Goal: Information Seeking & Learning: Understand process/instructions

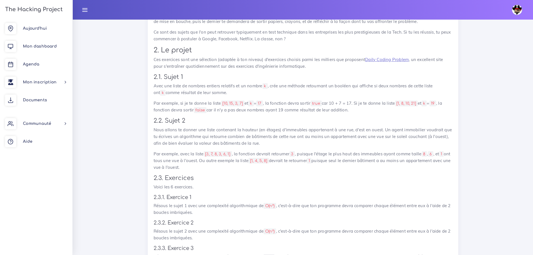
scroll to position [549, 0]
drag, startPoint x: 311, startPoint y: 103, endPoint x: 147, endPoint y: 70, distance: 166.5
click at [148, 70] on div "Algorithmes, encore Tu vas faire des algorithmes concrets en essayant d'optimis…" at bounding box center [303, 166] width 310 height 432
copy div "2.1. Sujet 1 Avec une liste de nombres entiers relatifs et un nombre k , crée u…"
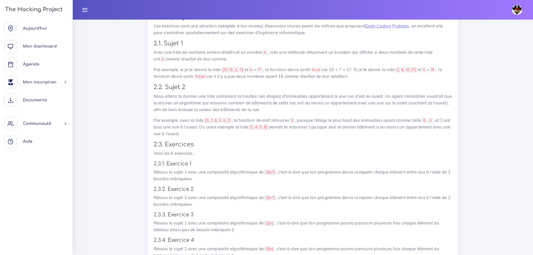
scroll to position [633, 0]
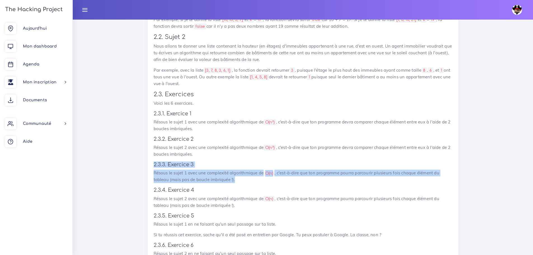
drag, startPoint x: 241, startPoint y: 170, endPoint x: 151, endPoint y: 157, distance: 90.6
click at [151, 157] on div "Algorithmes, encore Tu vas faire des algorithmes concrets en essayant d'optimis…" at bounding box center [303, 82] width 310 height 432
copy div "2.3.3. Exercice 3 Résous le sujet 1 avec une complexité algorithmique de O(n) ,…"
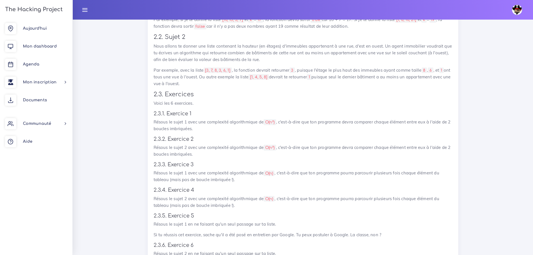
click at [284, 187] on h4 "2.3.4. Exercice 4" at bounding box center [303, 190] width 299 height 6
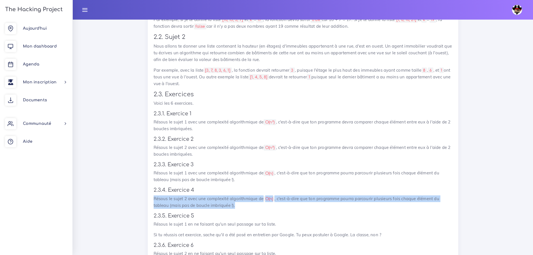
drag, startPoint x: 251, startPoint y: 199, endPoint x: 142, endPoint y: 187, distance: 109.1
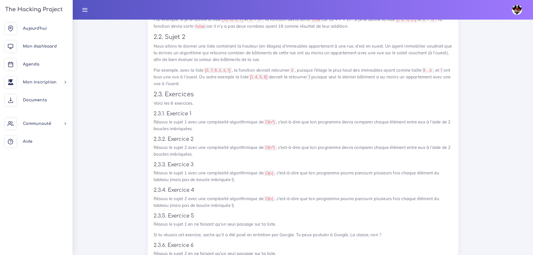
drag, startPoint x: 212, startPoint y: 75, endPoint x: 149, endPoint y: 28, distance: 78.2
click at [149, 28] on div "Algorithmes, encore Tu vas faire des algorithmes concrets en essayant d'optimis…" at bounding box center [303, 82] width 310 height 432
copy div "2.2. Sujet 2 Nous allons te donner une liste contenant la hauteur (en étages) d…"
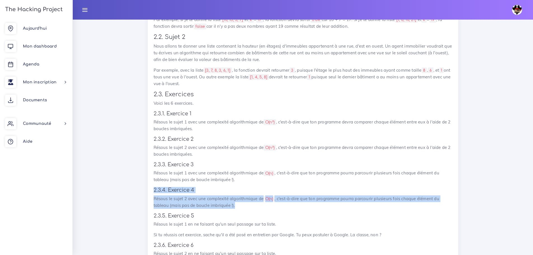
drag, startPoint x: 175, startPoint y: 195, endPoint x: 136, endPoint y: 181, distance: 41.6
copy div "2.3.4. Exercice 4 Résous le sujet 2 avec une complexité algorithmique de O(n) ,…"
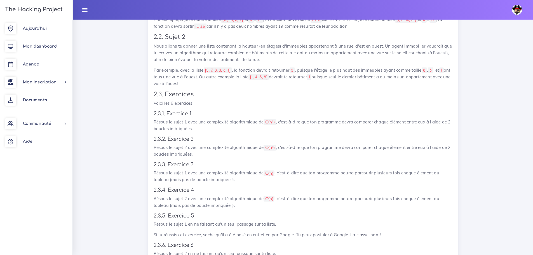
click at [266, 136] on h4 "2.3.2. Exercice 2" at bounding box center [303, 139] width 299 height 6
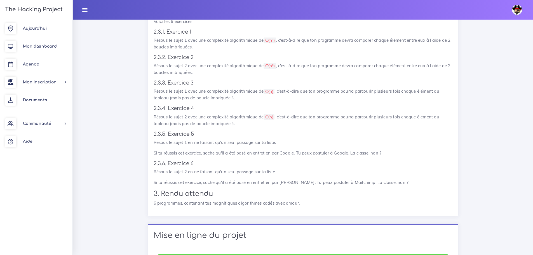
scroll to position [717, 0]
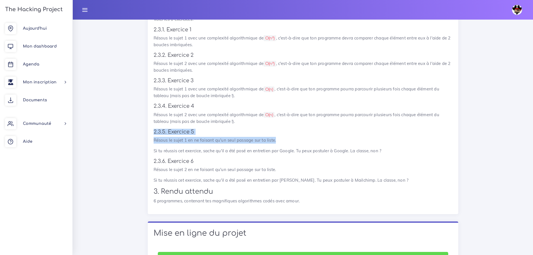
drag, startPoint x: 283, startPoint y: 133, endPoint x: 145, endPoint y: 118, distance: 138.0
copy div "2.3.5. Exercice 5 Résous le sujet 1 en ne faisant qu'un seul passage sur ta lis…"
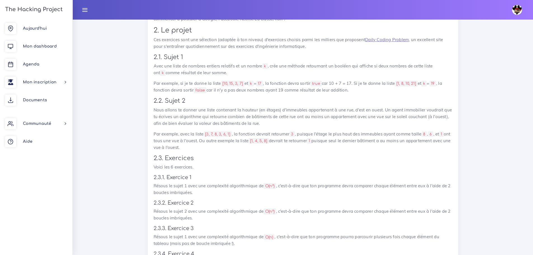
scroll to position [521, 0]
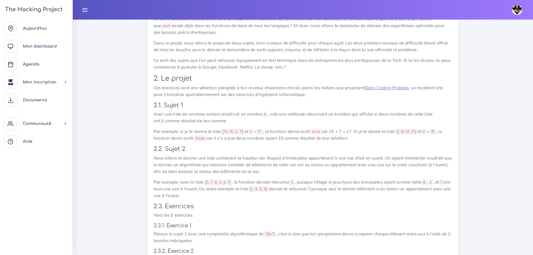
drag, startPoint x: 355, startPoint y: 132, endPoint x: 149, endPoint y: 96, distance: 209.1
click at [149, 96] on div "Algorithmes, encore Tu vas faire des algorithmes concrets en essayant d'optimis…" at bounding box center [303, 194] width 310 height 432
copy div "2.1. Sujet 1 Avec une liste de nombres entiers relatifs et un nombre k , crée u…"
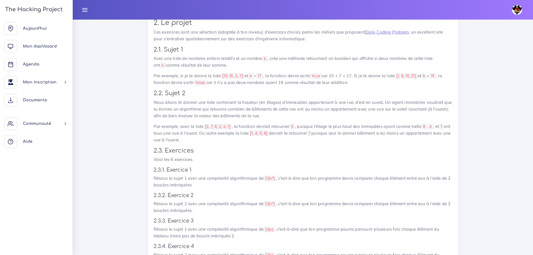
scroll to position [577, 0]
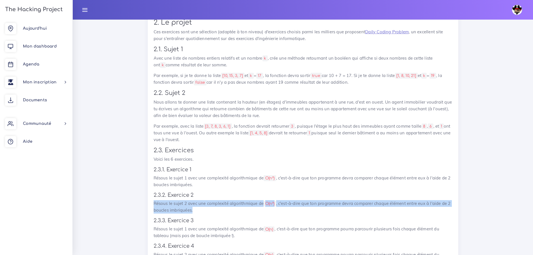
drag, startPoint x: 201, startPoint y: 203, endPoint x: 132, endPoint y: 198, distance: 68.7
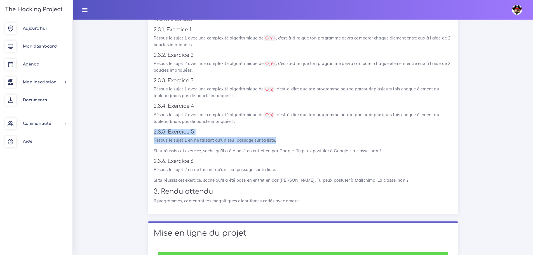
drag, startPoint x: 246, startPoint y: 132, endPoint x: 140, endPoint y: 123, distance: 105.8
copy div "2.3.5. Exercice 5 Résous le sujet 1 en ne faisant qu'un seul passage sur ta lis…"
click at [284, 137] on p "Résous le sujet 1 en ne faisant qu'un seul passage sur ta liste." at bounding box center [303, 140] width 299 height 7
click at [291, 137] on p "Résous le sujet 1 en ne faisant qu'un seul passage sur ta liste." at bounding box center [303, 140] width 299 height 7
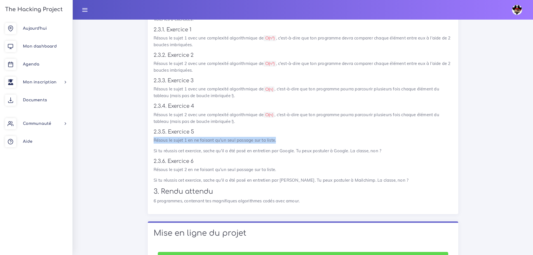
drag, startPoint x: 290, startPoint y: 131, endPoint x: 123, endPoint y: 131, distance: 166.9
copy p "Résous le sujet 1 en ne faisant qu'un seul passage sur ta liste."
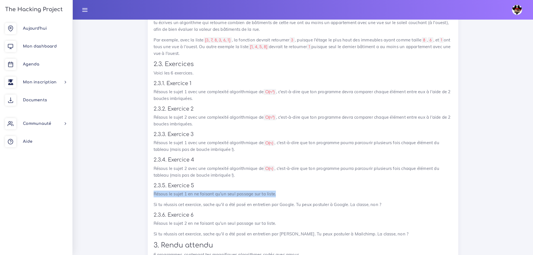
scroll to position [661, 0]
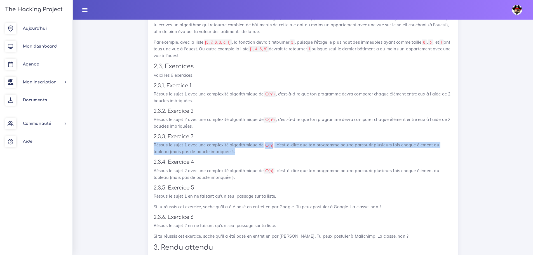
drag, startPoint x: 247, startPoint y: 145, endPoint x: 146, endPoint y: 134, distance: 101.5
click at [146, 134] on div "Projets : Algorithmes, encore Algorithmes, encore Tu vas faire des algorithmes …" at bounding box center [302, 45] width 319 height 463
click at [237, 143] on p "Résous le sujet 1 avec une complexité algorithmique de O(n) , c'est-à-dire que …" at bounding box center [303, 147] width 299 height 13
click at [241, 144] on p "Résous le sujet 1 avec une complexité algorithmique de O(n) , c'est-à-dire que …" at bounding box center [303, 147] width 299 height 13
drag, startPoint x: 245, startPoint y: 145, endPoint x: 140, endPoint y: 131, distance: 105.5
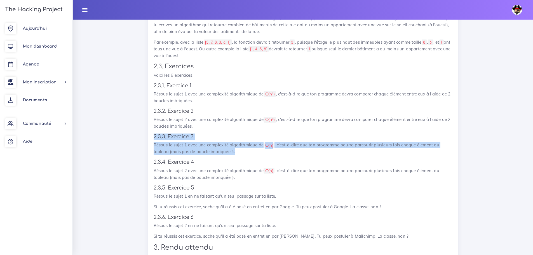
copy div "2.3.3. Exercice 3 Résous le sujet 1 avec une complexité algorithmique de O(n) ,…"
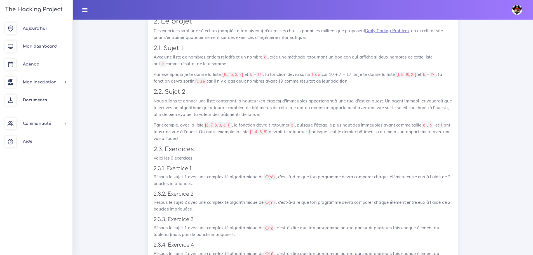
scroll to position [577, 0]
drag, startPoint x: 206, startPoint y: 133, endPoint x: 143, endPoint y: 85, distance: 78.6
click at [143, 85] on div "Projets : Algorithmes, encore Algorithmes, encore Tu vas faire des algorithmes …" at bounding box center [302, 129] width 319 height 463
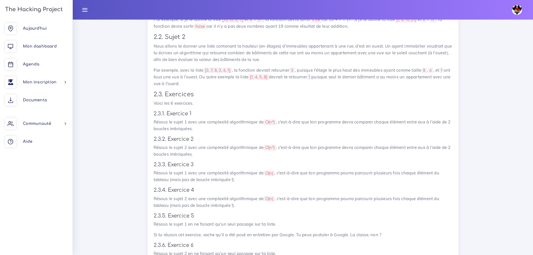
scroll to position [661, 0]
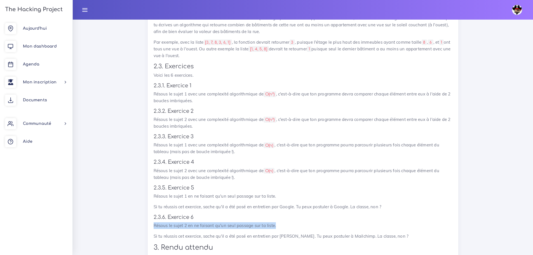
drag, startPoint x: 281, startPoint y: 217, endPoint x: 131, endPoint y: 219, distance: 149.6
click at [287, 222] on p "Résous le sujet 2 en ne faisant qu'un seul passage sur ta liste." at bounding box center [303, 225] width 299 height 7
drag, startPoint x: 252, startPoint y: 217, endPoint x: 143, endPoint y: 210, distance: 109.6
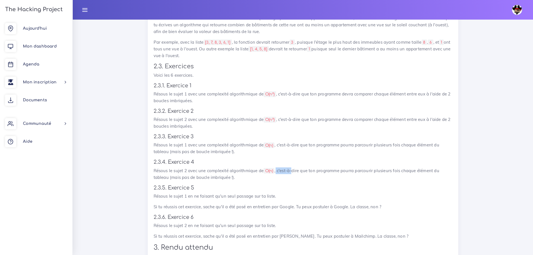
drag, startPoint x: 277, startPoint y: 163, endPoint x: 294, endPoint y: 165, distance: 17.2
click at [294, 167] on p "Résous le sujet 2 avec une complexité algorithmique de O(n) , c'est-à-dire que …" at bounding box center [303, 173] width 299 height 13
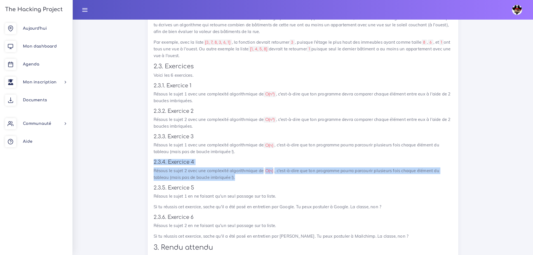
drag, startPoint x: 152, startPoint y: 152, endPoint x: 243, endPoint y: 173, distance: 93.8
click at [243, 173] on div "Algorithmes, encore Tu vas faire des algorithmes concrets en essayant d'optimis…" at bounding box center [303, 54] width 310 height 432
copy div "2.3.4. Exercice 4 Résous le sujet 2 avec une complexité algorithmique de O(n) ,…"
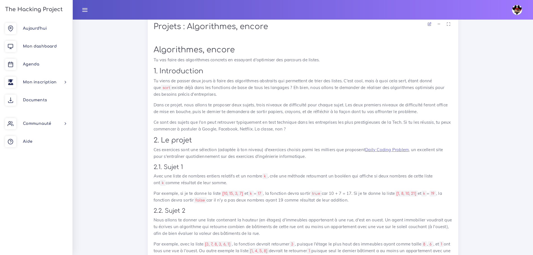
scroll to position [409, 0]
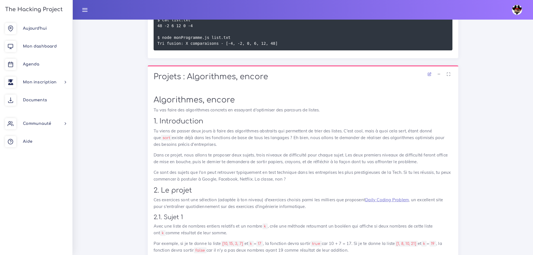
click at [351, 74] on h1 "Projets : Algorithmes, encore" at bounding box center [303, 77] width 299 height 10
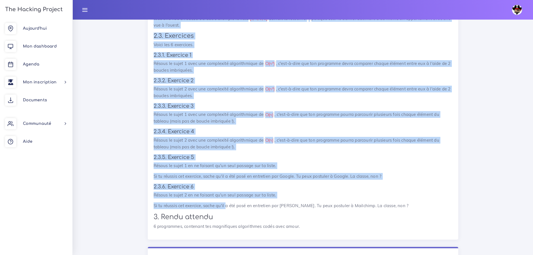
scroll to position [717, 0]
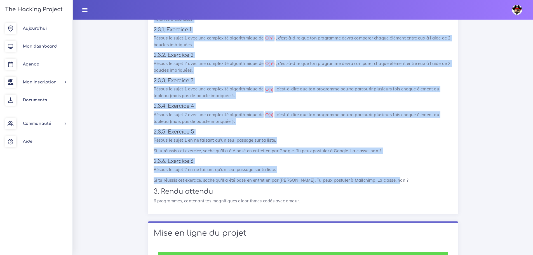
drag, startPoint x: 150, startPoint y: 95, endPoint x: 437, endPoint y: 174, distance: 297.3
